Goal: Task Accomplishment & Management: Manage account settings

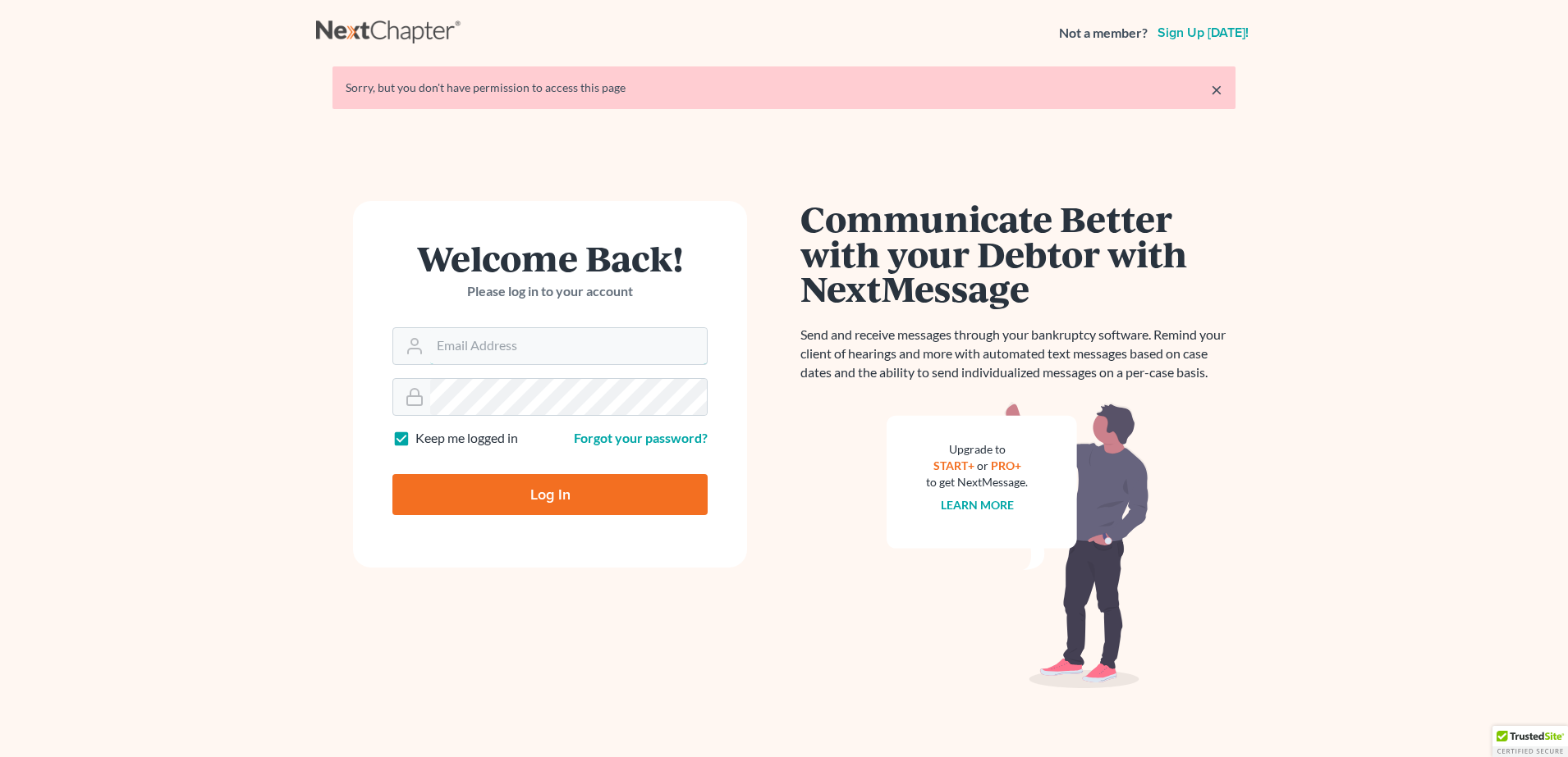
type input "[PERSON_NAME][EMAIL_ADDRESS][PERSON_NAME][DOMAIN_NAME]"
click at [442, 474] on input "Log In" at bounding box center [550, 495] width 316 height 41
type input "Thinking..."
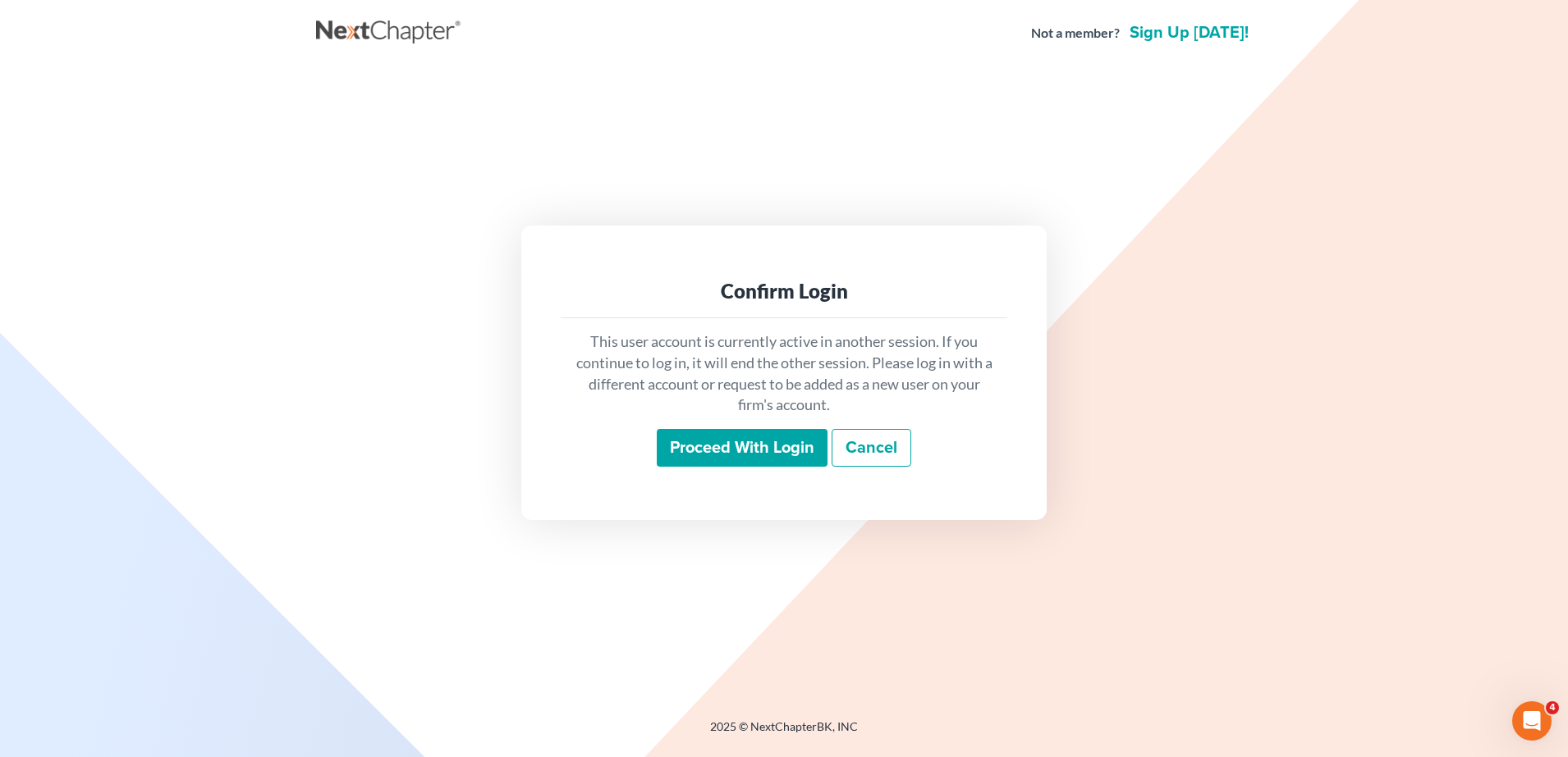
click at [735, 443] on input "Proceed with login" at bounding box center [742, 447] width 171 height 38
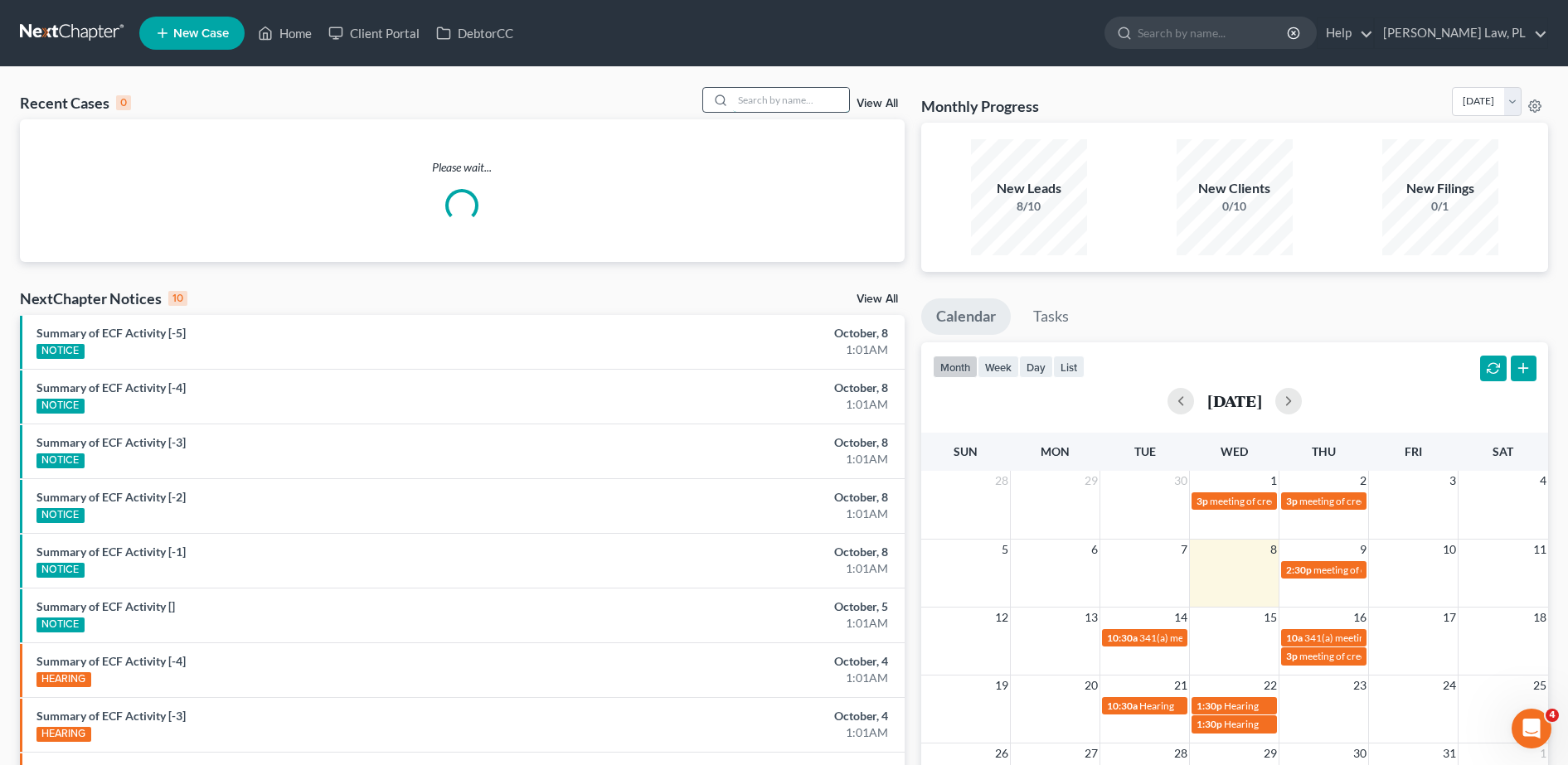
click at [794, 96] on input "search" at bounding box center [790, 99] width 116 height 24
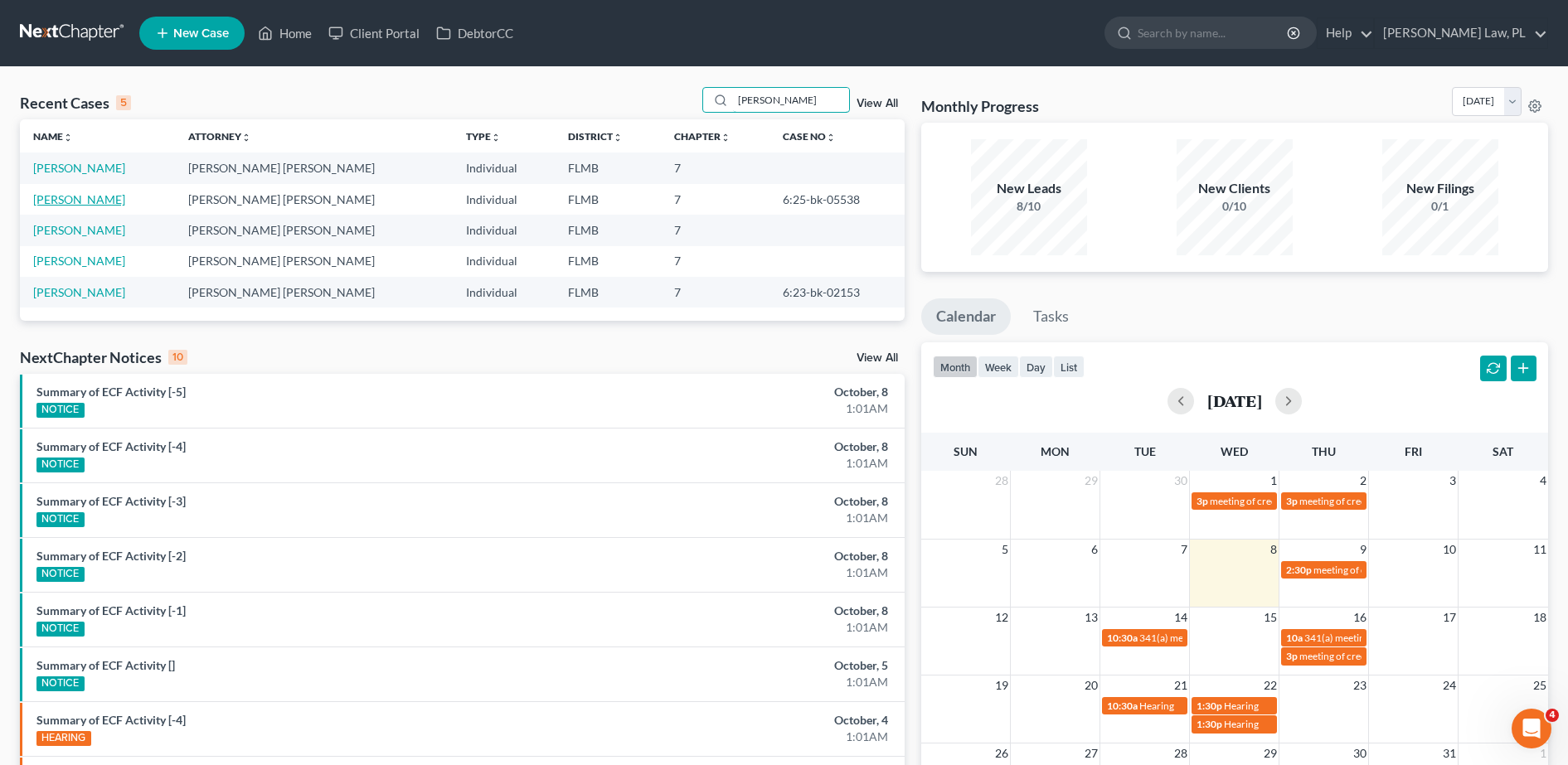
type input "[PERSON_NAME]"
click at [82, 197] on link "[PERSON_NAME]" at bounding box center [79, 199] width 92 height 14
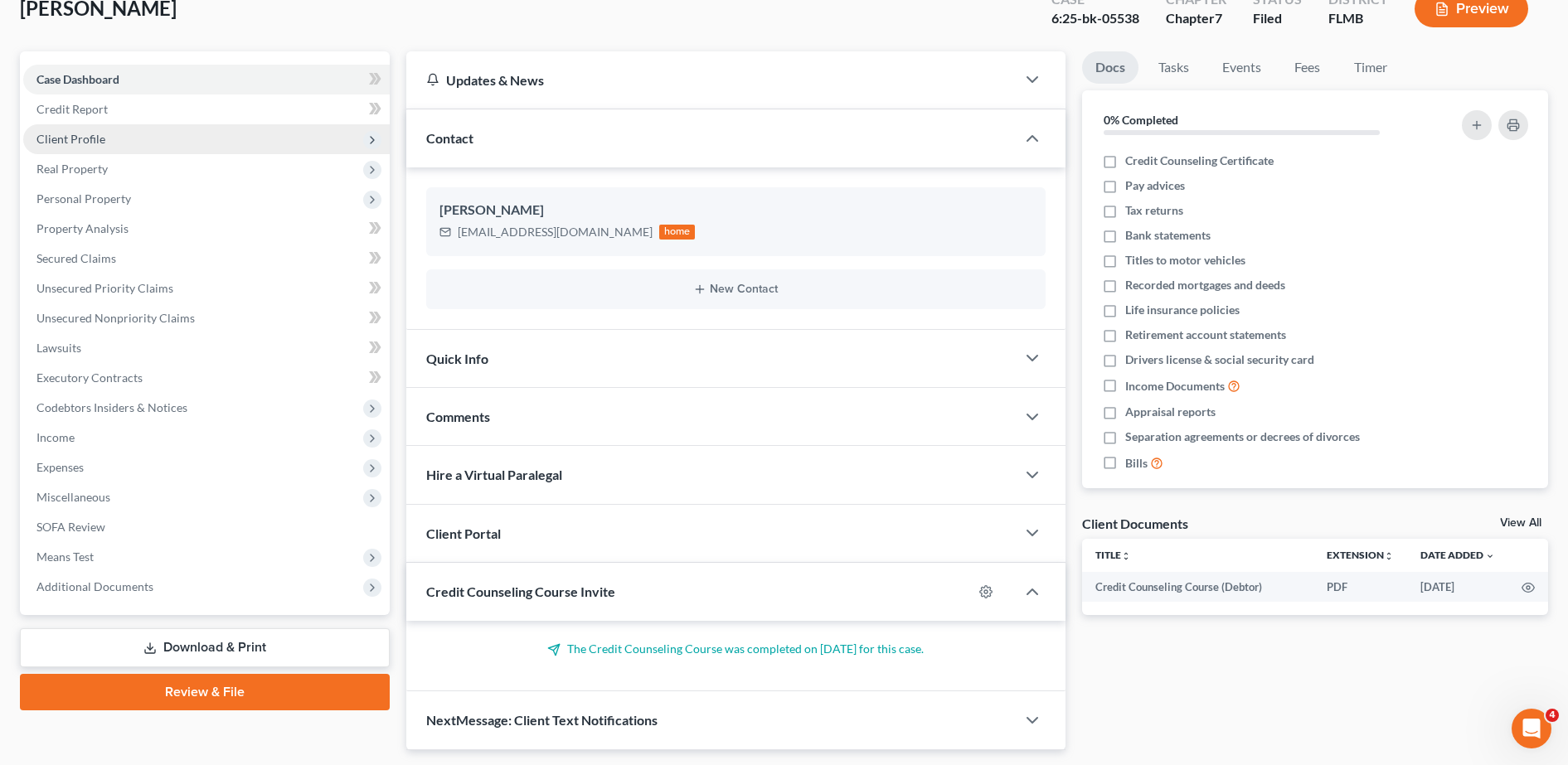
scroll to position [116, 0]
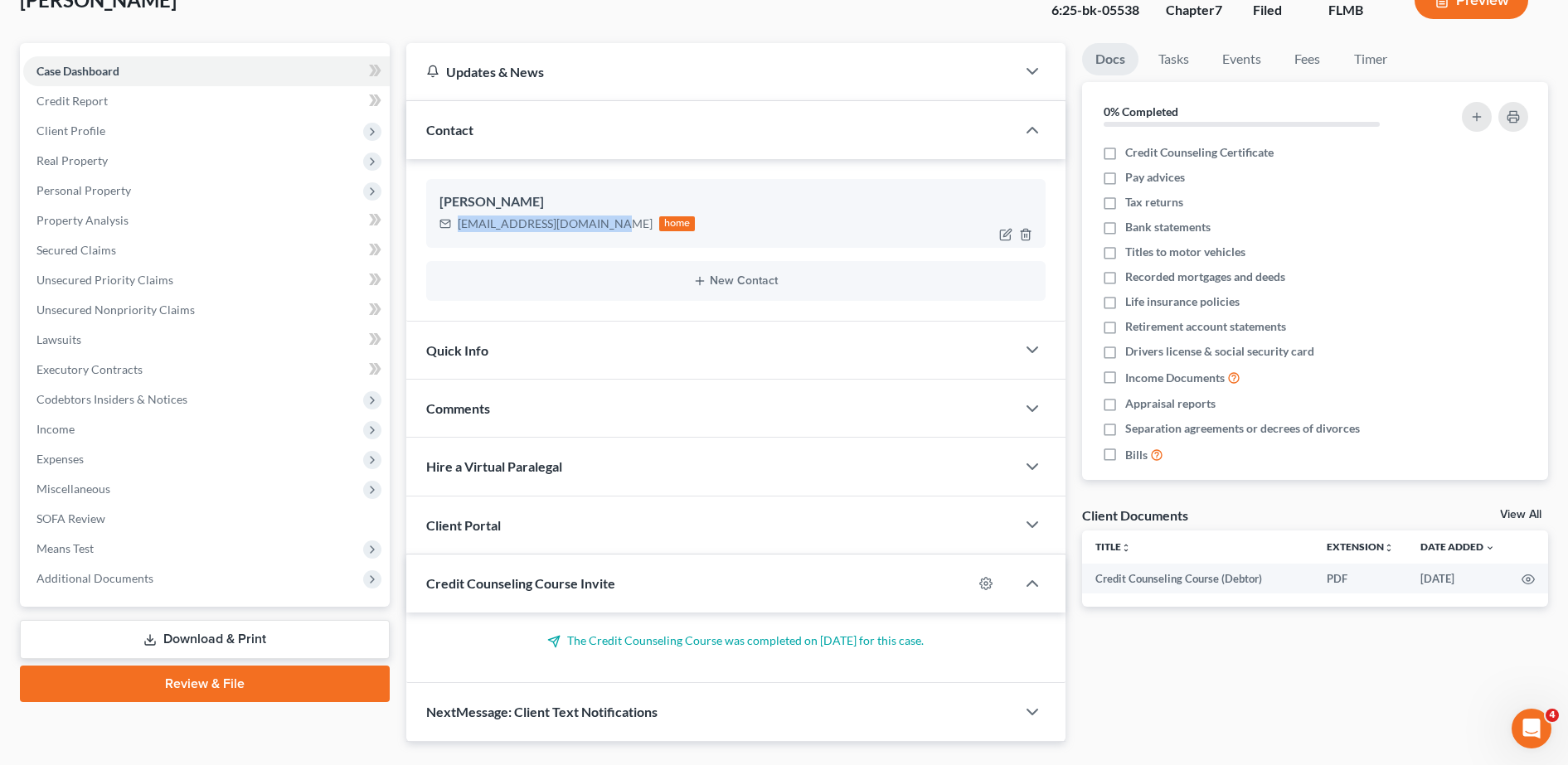
drag, startPoint x: 459, startPoint y: 227, endPoint x: 602, endPoint y: 225, distance: 143.0
click at [602, 225] on div "[EMAIL_ADDRESS][DOMAIN_NAME]" at bounding box center [555, 223] width 195 height 17
copy div "[EMAIL_ADDRESS][DOMAIN_NAME]"
click at [194, 427] on span "Income" at bounding box center [207, 429] width 366 height 30
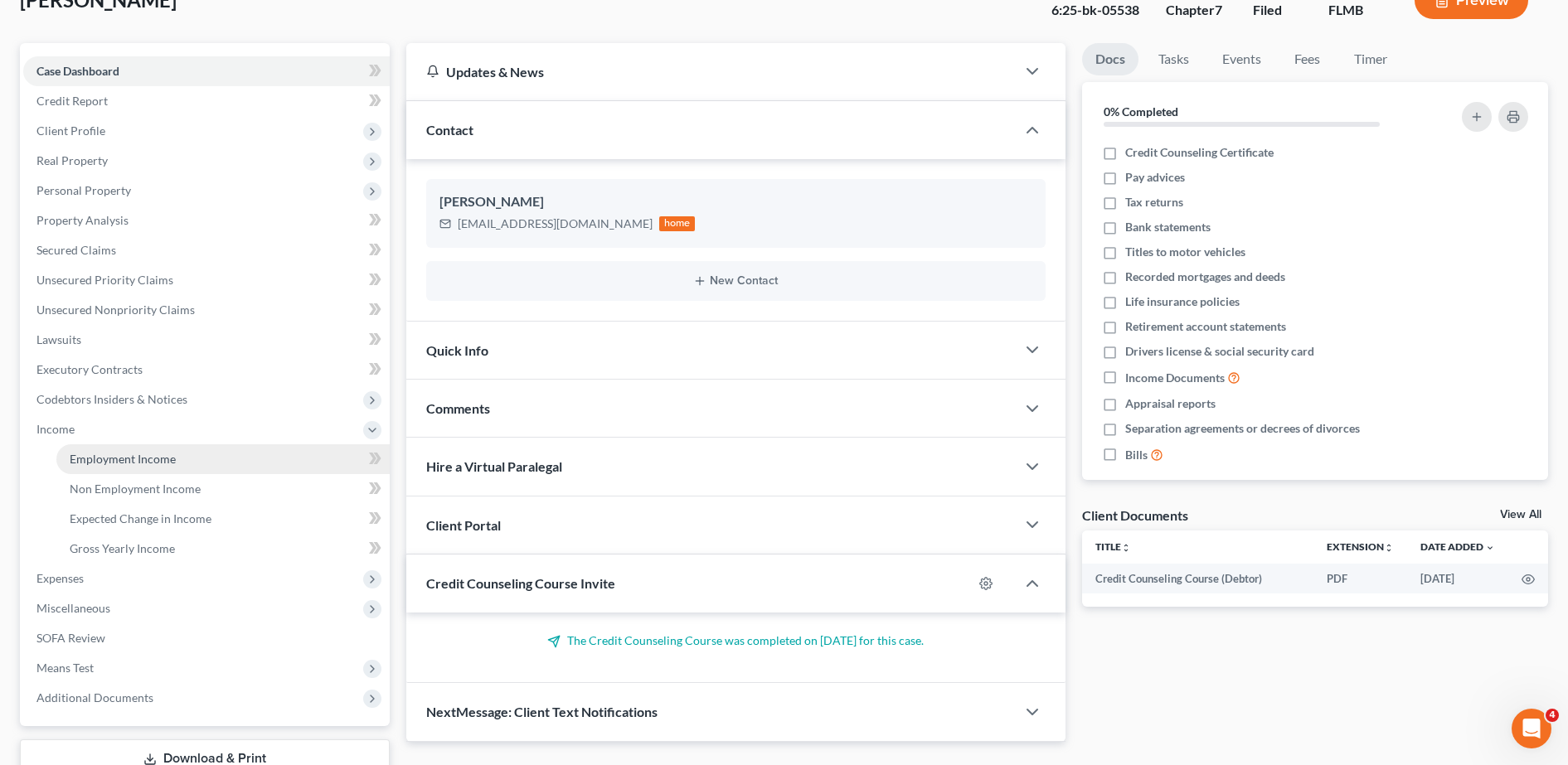
click at [136, 453] on span "Employment Income" at bounding box center [122, 459] width 106 height 14
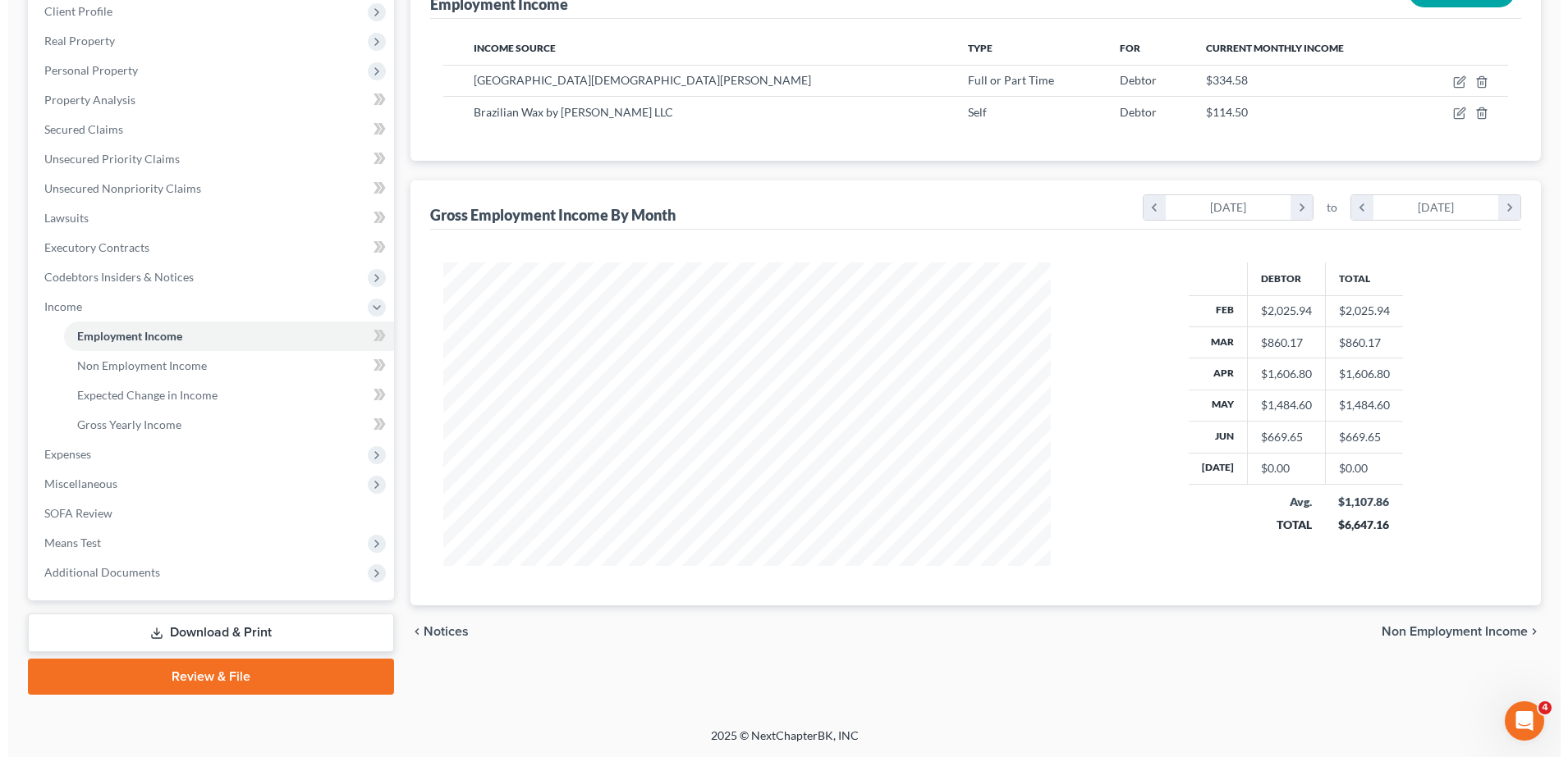
scroll to position [160, 0]
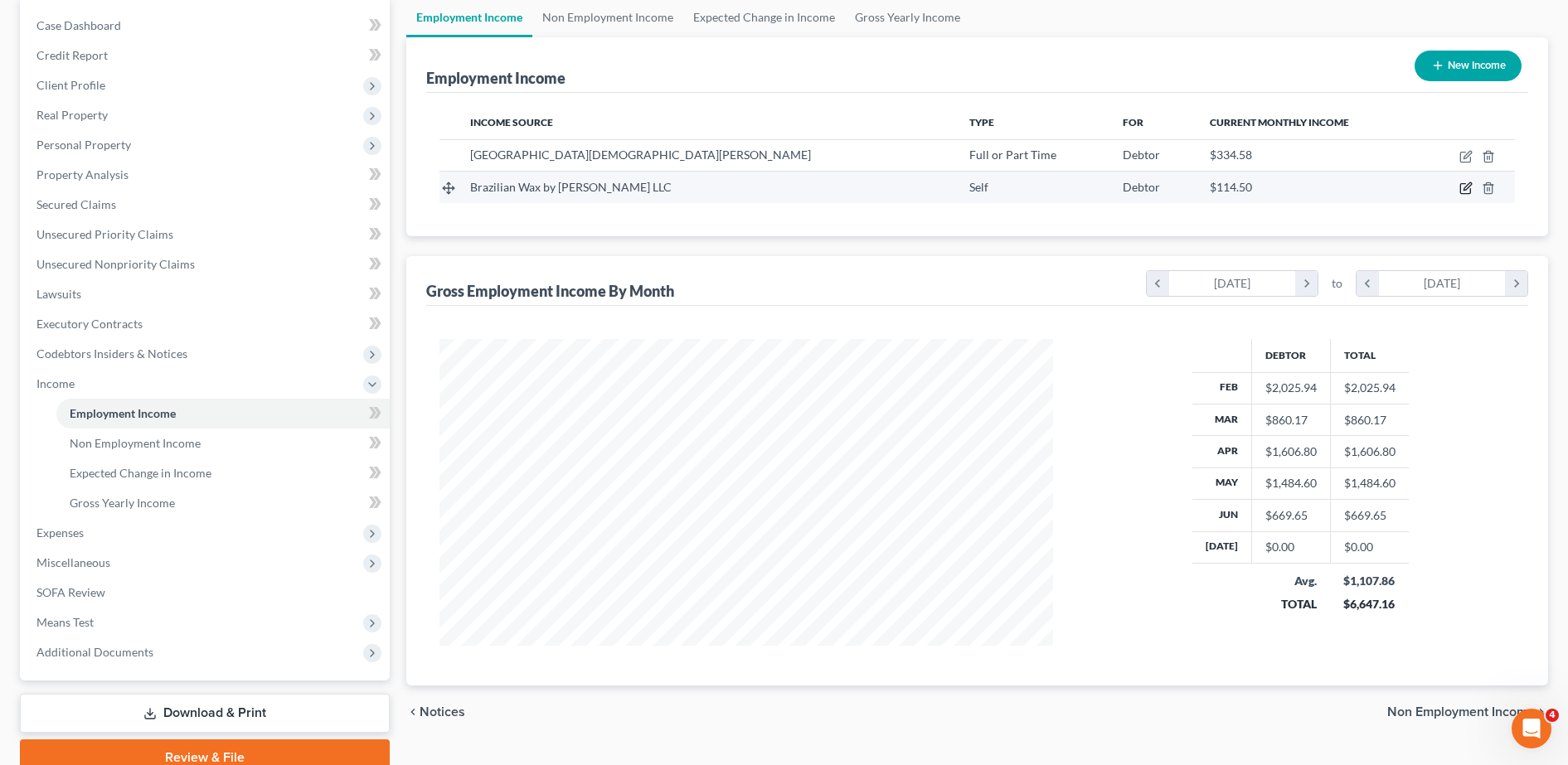
click at [1462, 186] on icon "button" at bounding box center [1467, 188] width 14 height 14
select select "1"
select select "9"
select select "0"
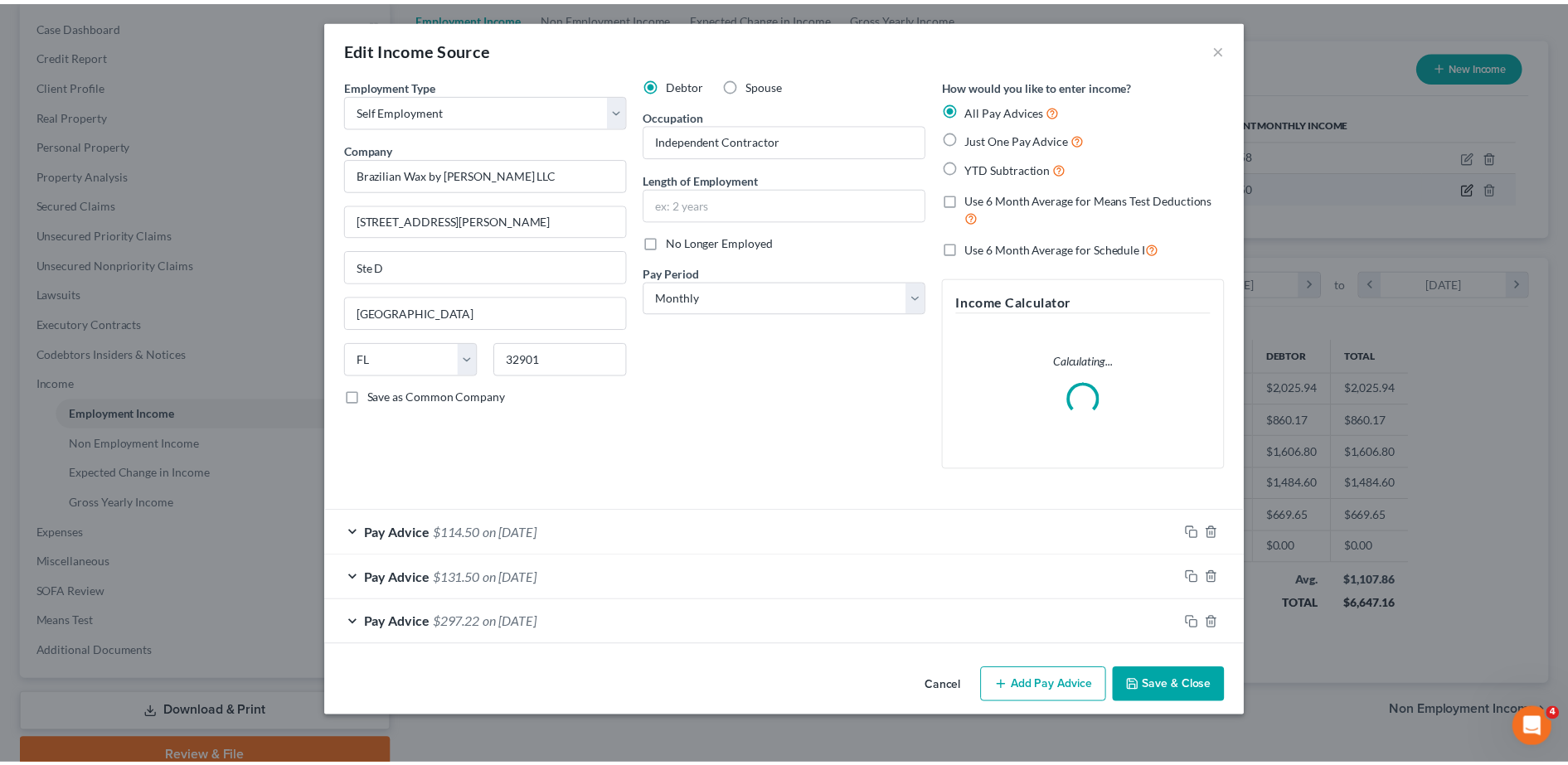
scroll to position [310, 654]
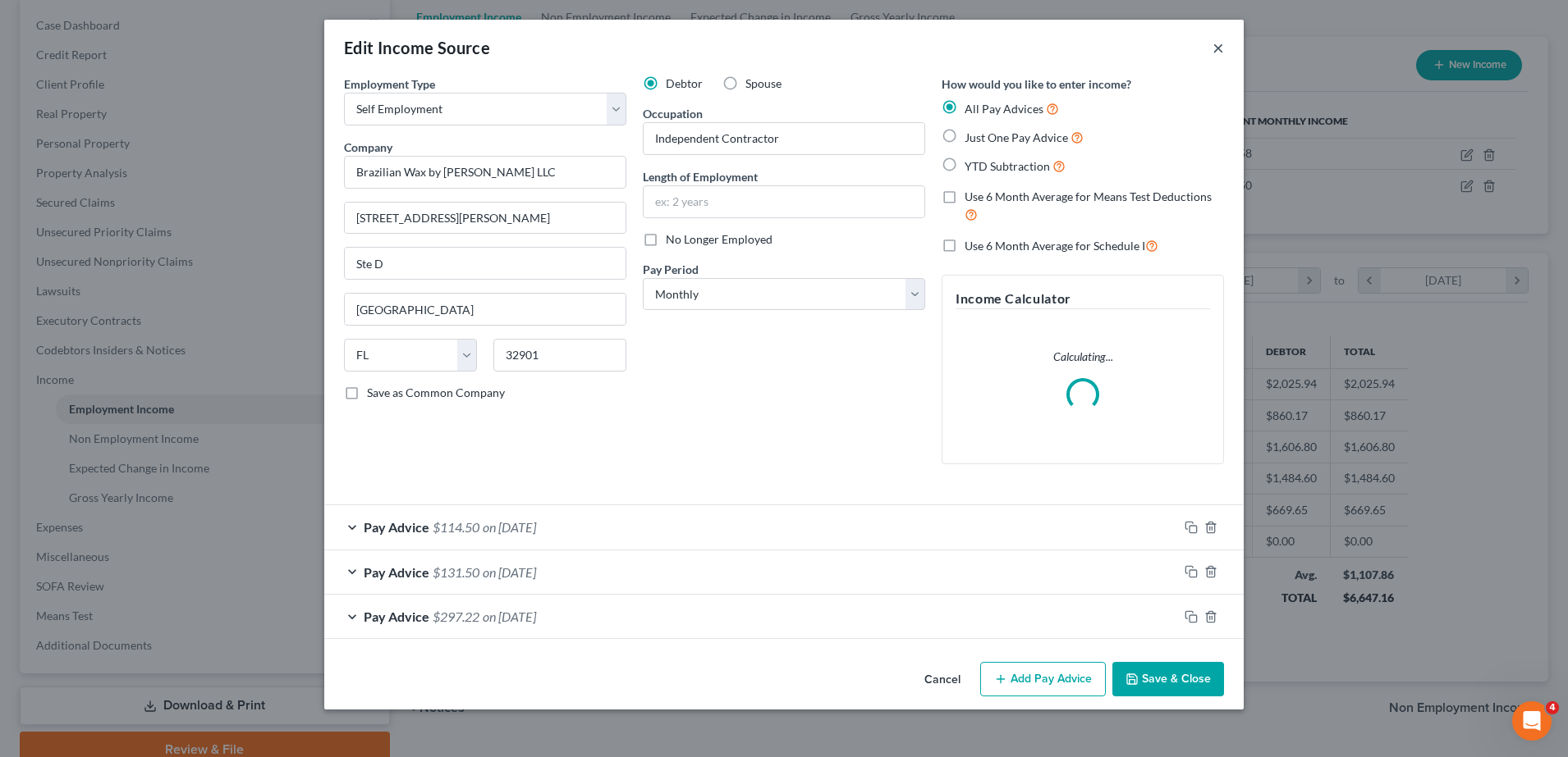
click at [1216, 43] on button "×" at bounding box center [1219, 47] width 12 height 19
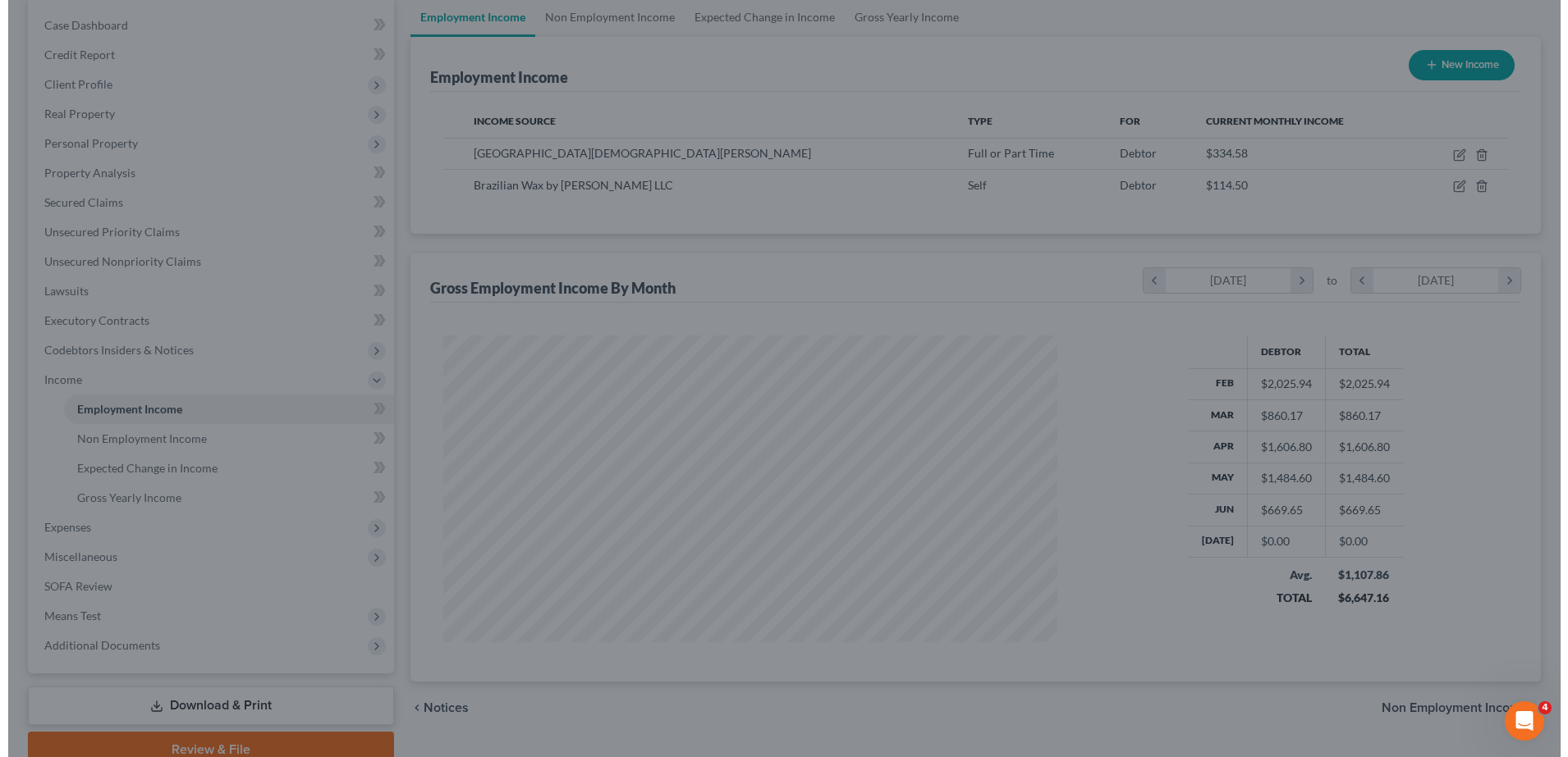
scroll to position [820271, 820437]
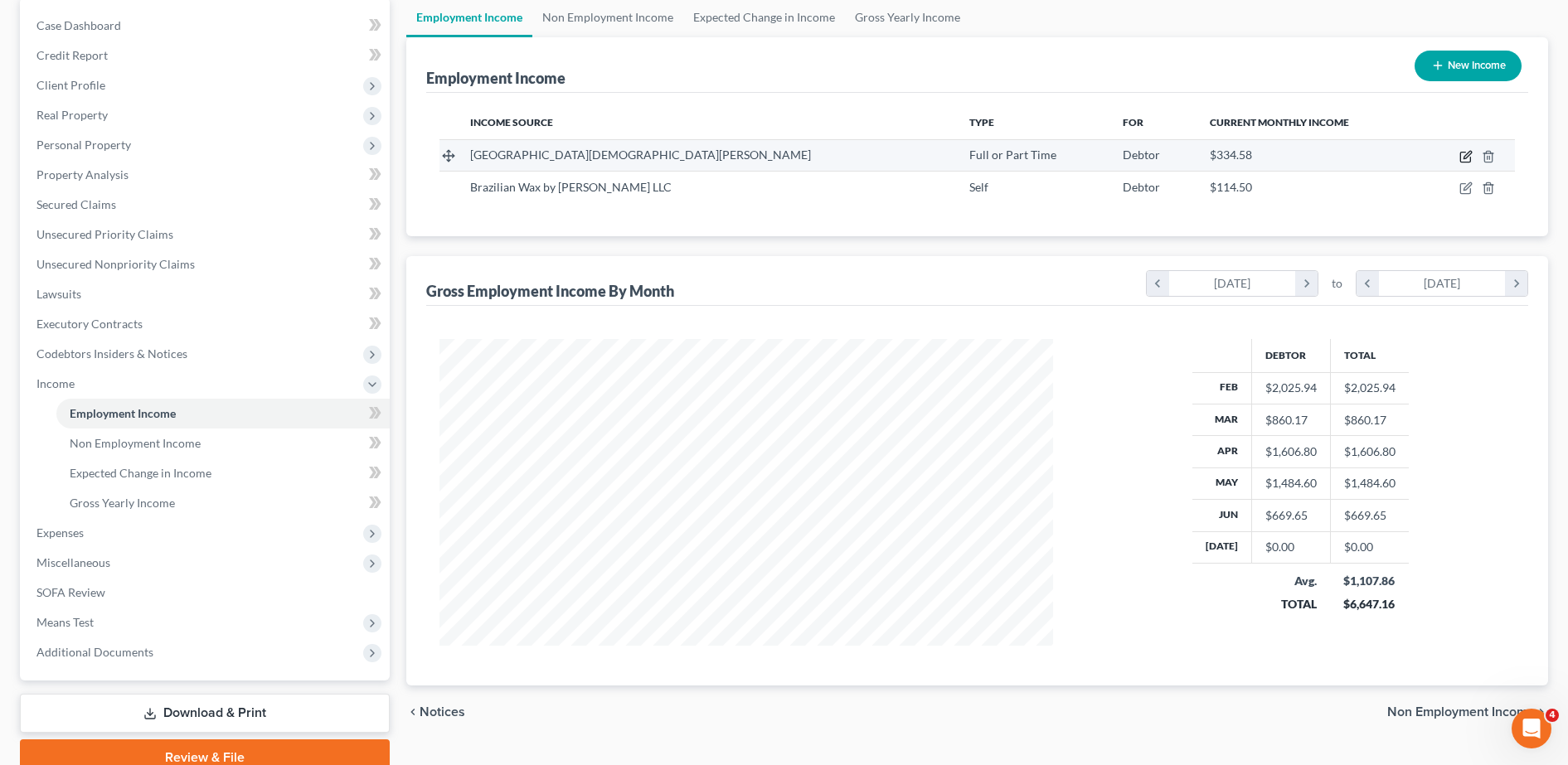
click at [1462, 156] on icon "button" at bounding box center [1467, 157] width 14 height 14
select select "0"
select select "9"
select select "2"
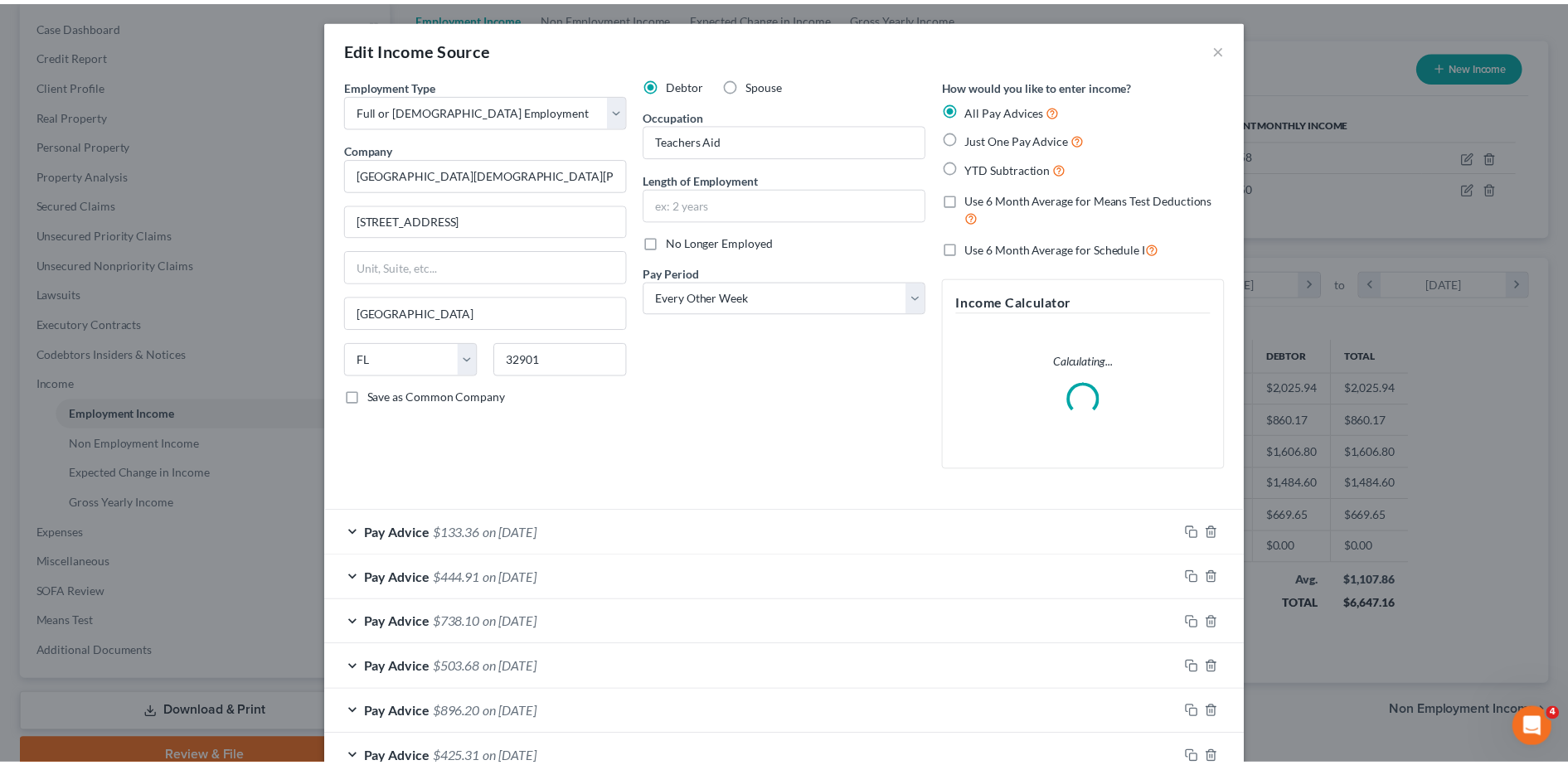
scroll to position [310, 654]
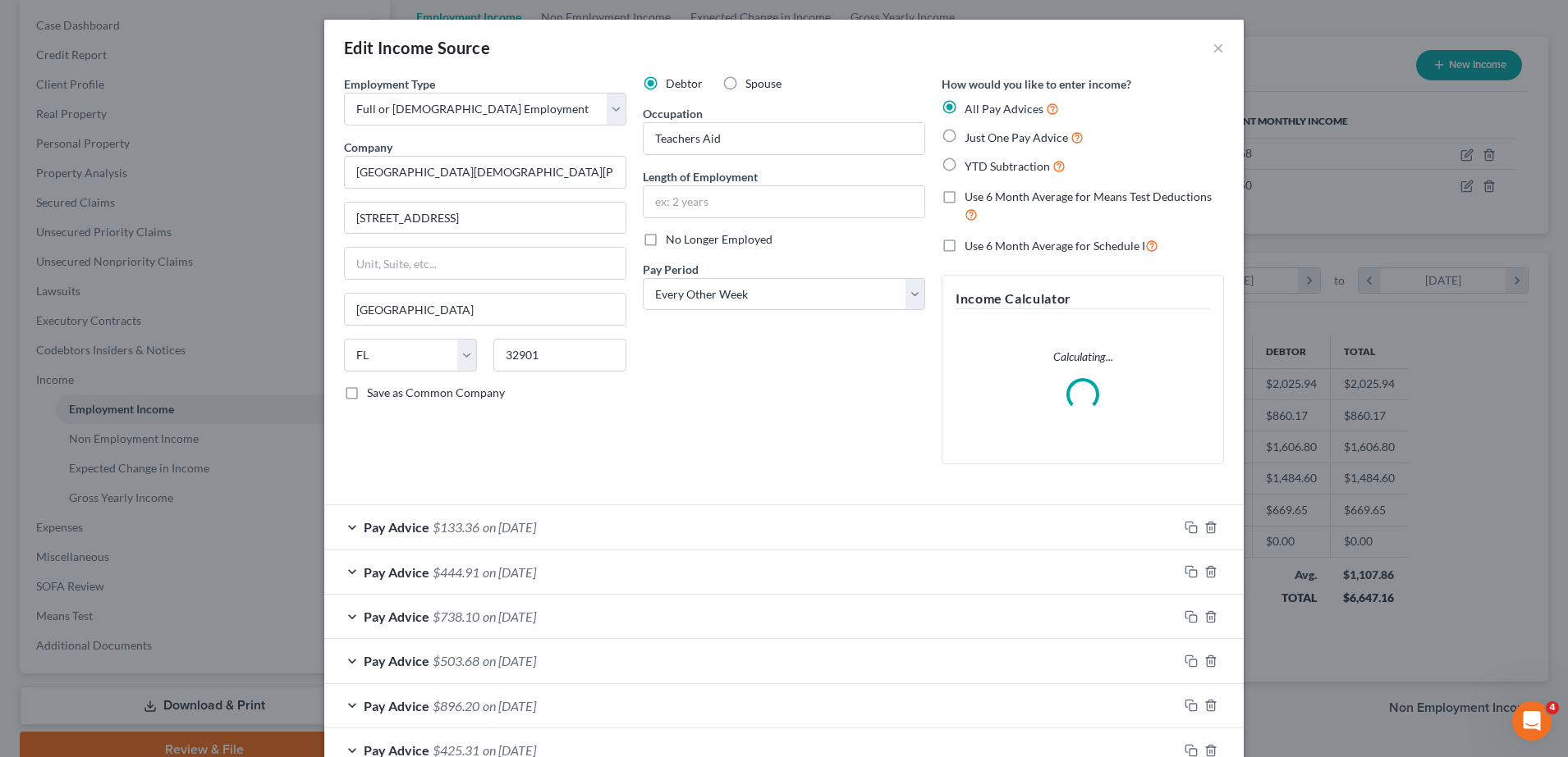
click at [1203, 50] on div "Edit Income Source ×" at bounding box center [784, 47] width 920 height 56
click at [1203, 49] on div "Edit Income Source ×" at bounding box center [784, 47] width 920 height 56
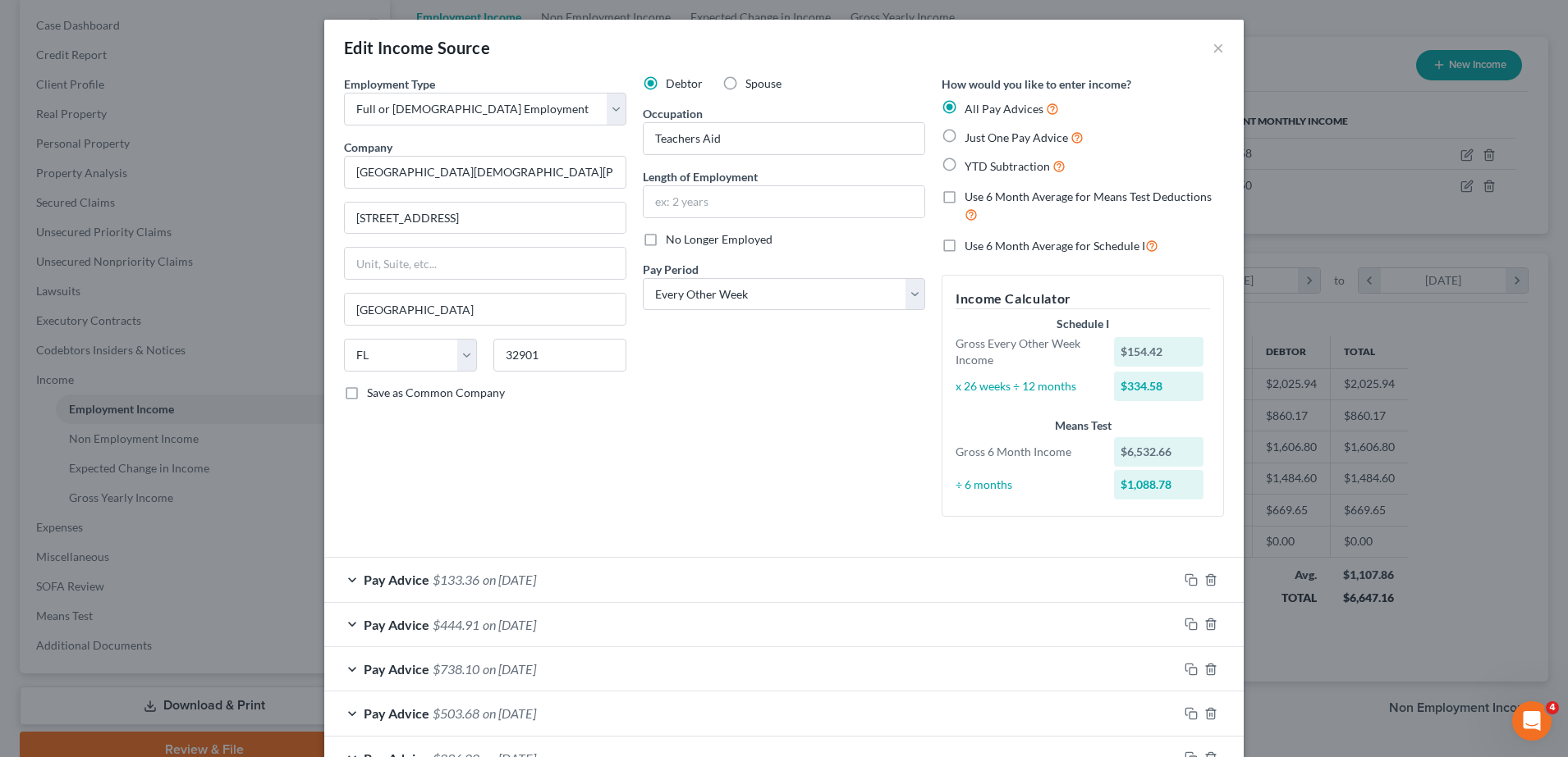
click at [1203, 49] on div "Edit Income Source ×" at bounding box center [784, 47] width 920 height 56
drag, startPoint x: 1205, startPoint y: 47, endPoint x: 1215, endPoint y: 48, distance: 10.0
click at [1215, 48] on button "×" at bounding box center [1219, 47] width 12 height 19
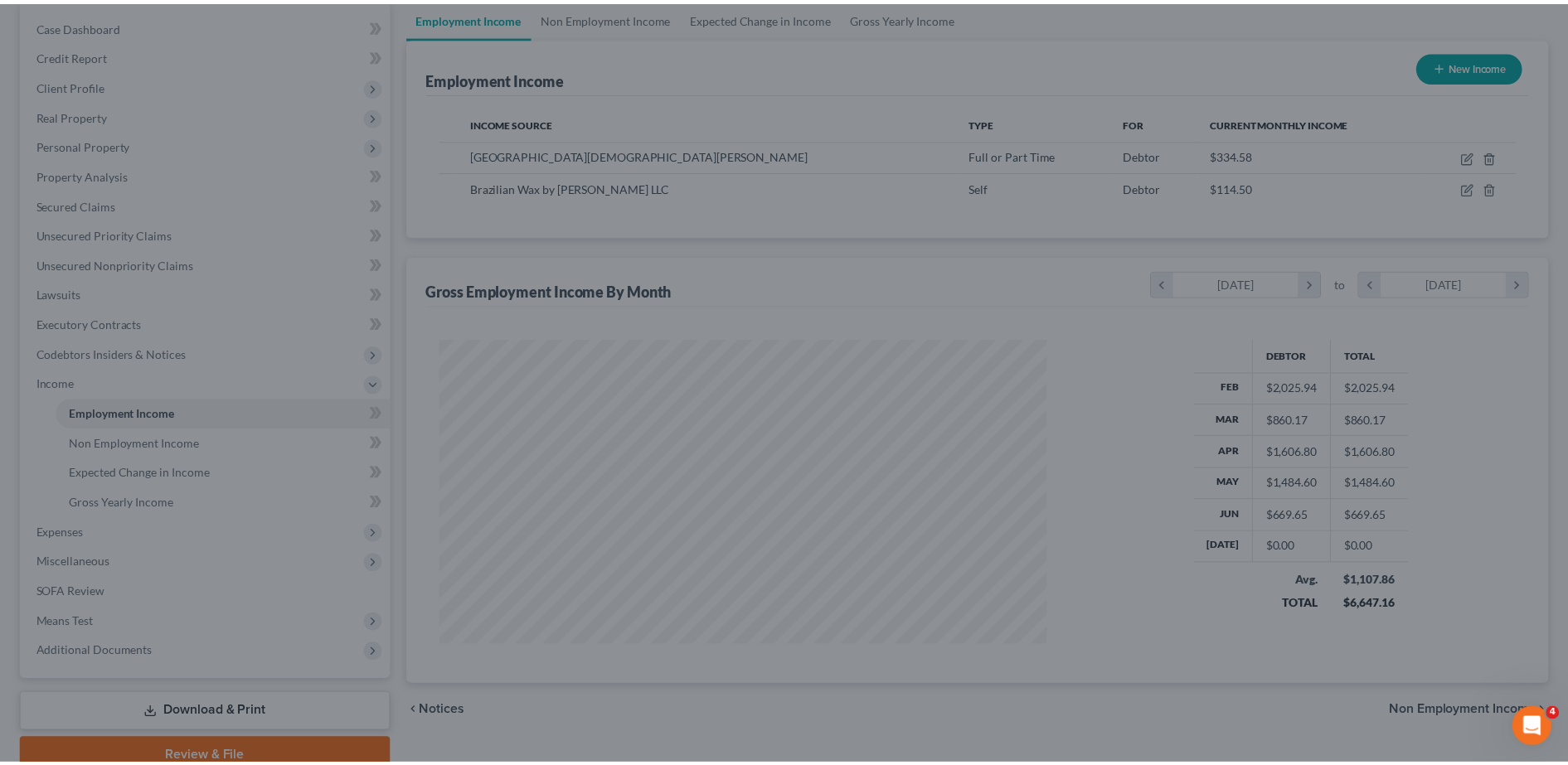
scroll to position [828939, 828596]
